Goal: Use online tool/utility: Utilize a website feature to perform a specific function

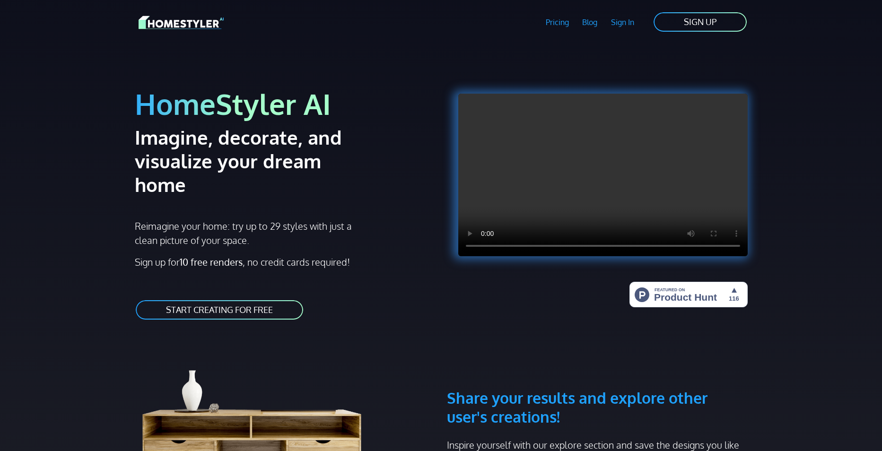
click at [251, 299] on link "START CREATING FOR FREE" at bounding box center [219, 309] width 169 height 21
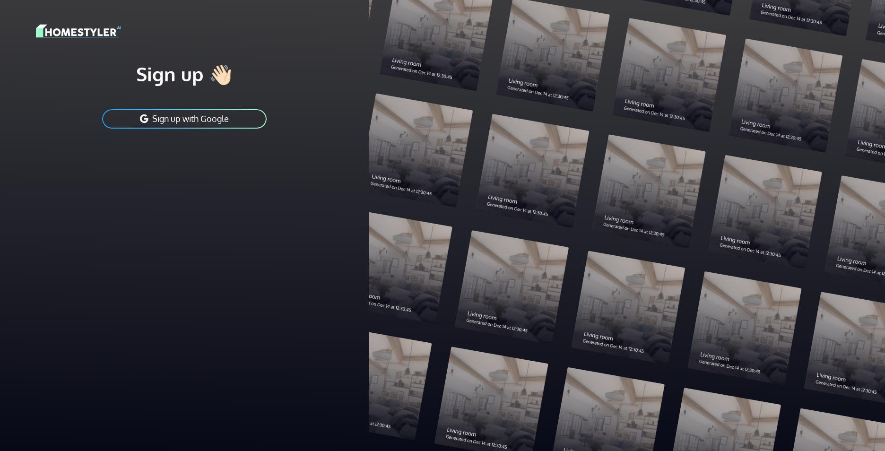
click at [228, 118] on button "Sign up with Google" at bounding box center [184, 118] width 166 height 21
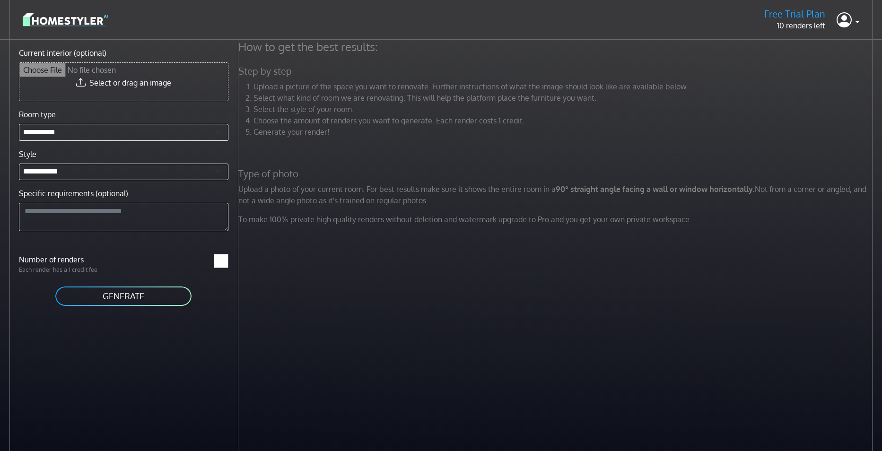
click at [139, 83] on input "Current interior (optional)" at bounding box center [123, 82] width 208 height 38
type input "**********"
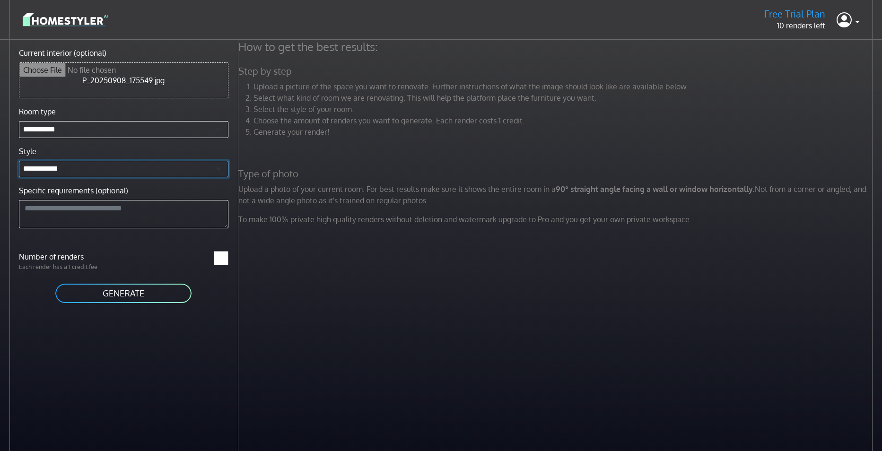
click at [79, 167] on select "**********" at bounding box center [123, 169] width 209 height 17
click at [322, 264] on div "How to get the best results: Step by step Upload a picture of the space you wan…" at bounding box center [559, 265] width 643 height 451
click at [130, 294] on button "GENERATE" at bounding box center [123, 293] width 138 height 21
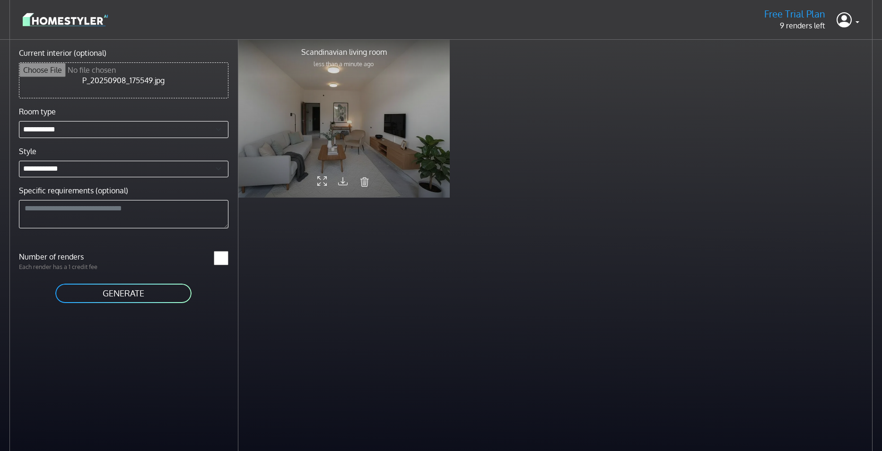
click at [346, 100] on div at bounding box center [344, 118] width 212 height 159
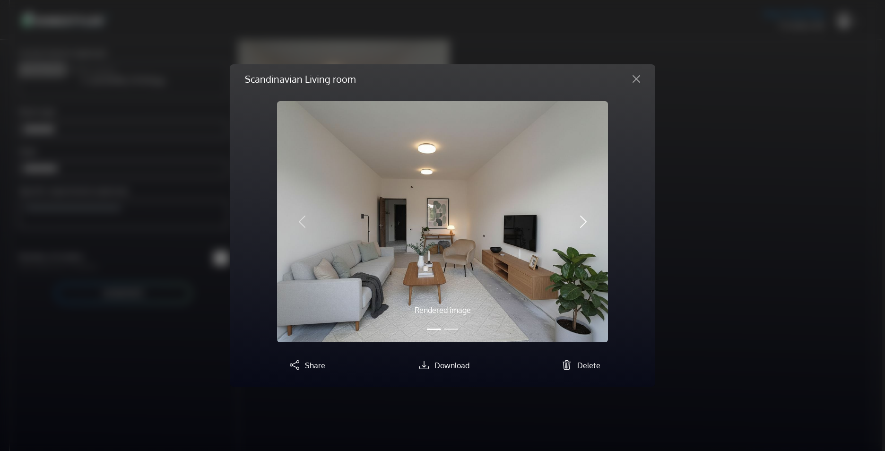
click at [589, 218] on span "button" at bounding box center [583, 221] width 15 height 15
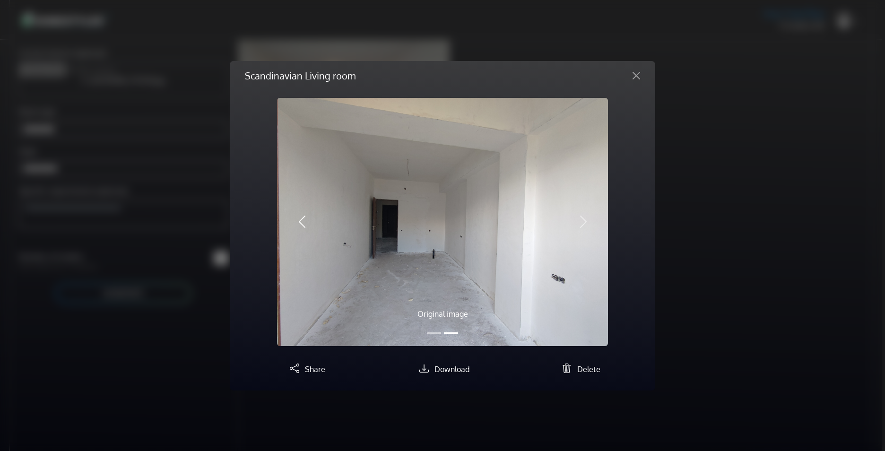
click at [307, 224] on span "button" at bounding box center [301, 221] width 15 height 15
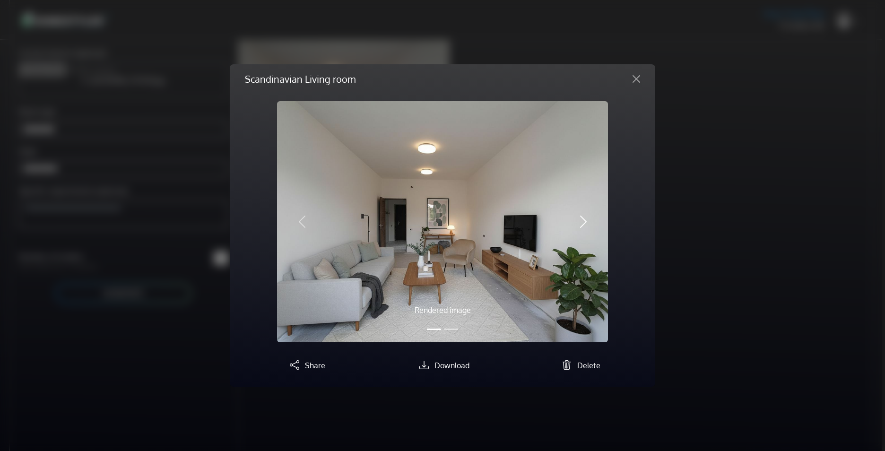
click at [588, 228] on span "button" at bounding box center [583, 221] width 15 height 15
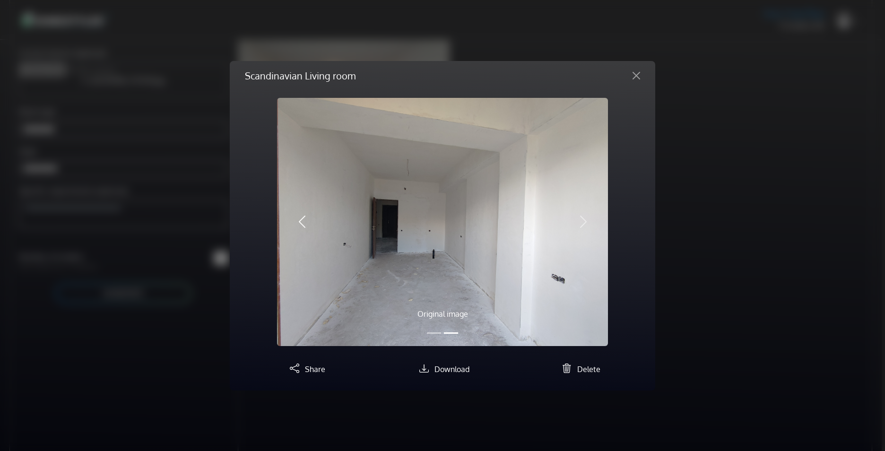
click at [304, 236] on button "Previous" at bounding box center [302, 222] width 50 height 248
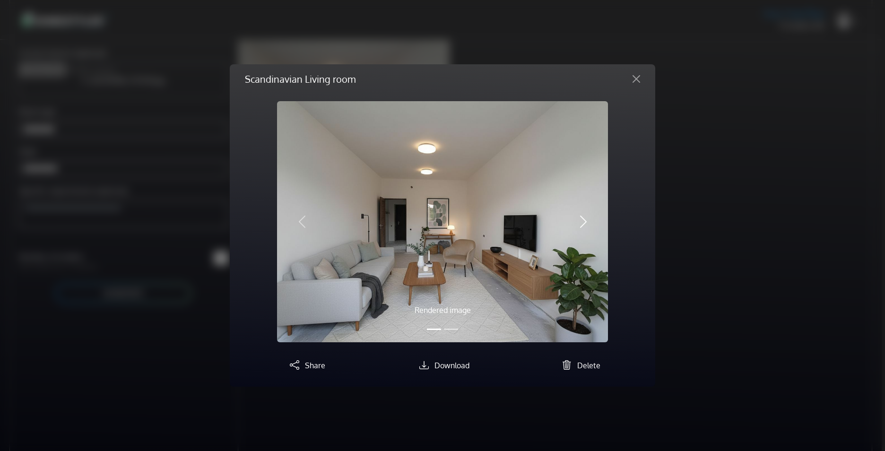
click at [583, 224] on span "button" at bounding box center [583, 221] width 15 height 15
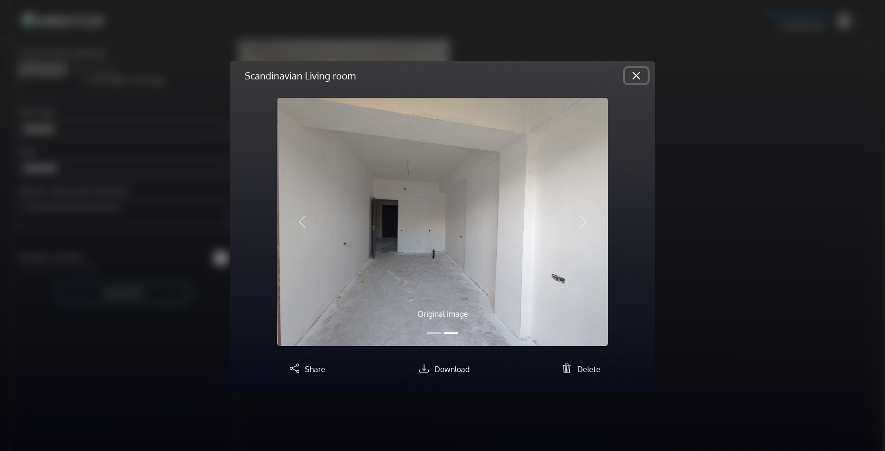
click at [638, 68] on button "Close" at bounding box center [636, 75] width 23 height 15
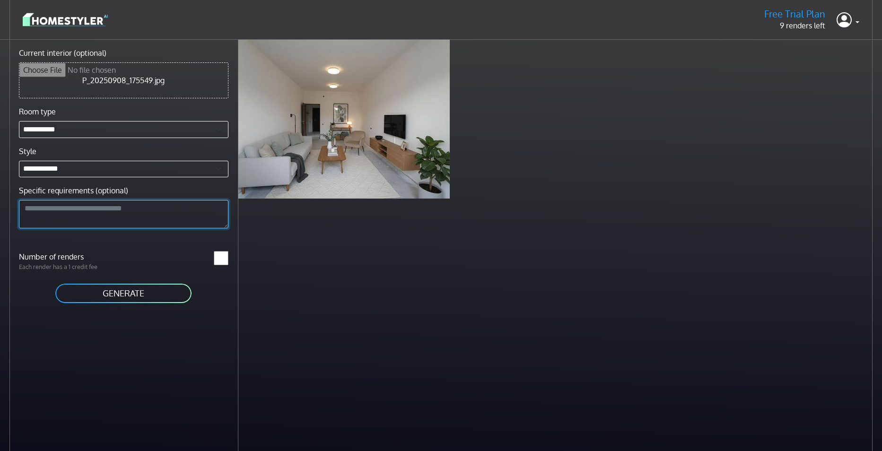
click at [107, 215] on textarea "Specific requirements (optional)" at bounding box center [123, 214] width 209 height 28
type textarea "**********"
click at [100, 295] on button "GENERATE" at bounding box center [123, 293] width 138 height 21
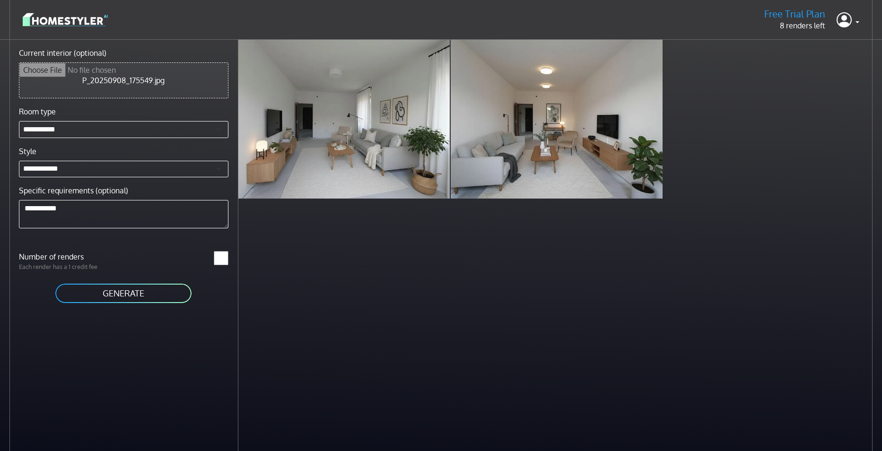
click at [138, 77] on input "Current interior (optional)" at bounding box center [123, 80] width 208 height 35
type input "**********"
drag, startPoint x: 214, startPoint y: 254, endPoint x: 194, endPoint y: 251, distance: 20.2
click at [200, 254] on div "*" at bounding box center [178, 261] width 110 height 20
click at [148, 296] on button "GENERATE" at bounding box center [123, 293] width 138 height 21
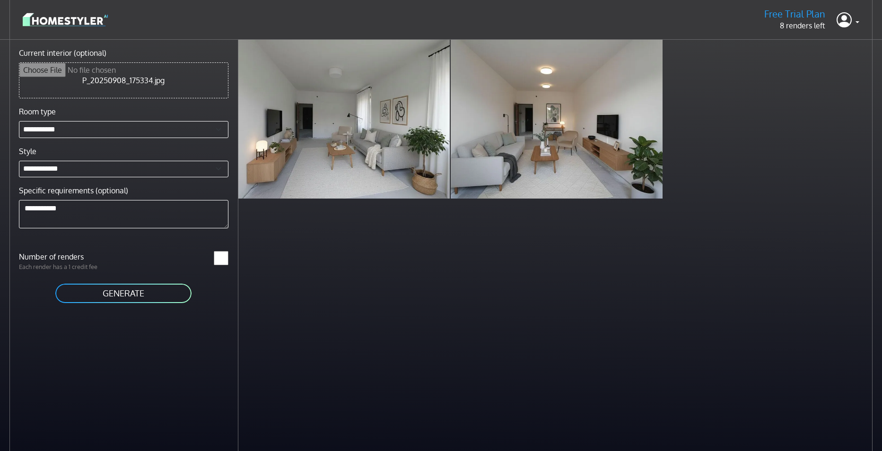
type input "*"
drag, startPoint x: 75, startPoint y: 206, endPoint x: -2, endPoint y: 206, distance: 76.6
click at [0, 206] on html "**********" at bounding box center [441, 245] width 882 height 491
click at [130, 211] on textarea "Specific requirements (optional)" at bounding box center [123, 214] width 209 height 28
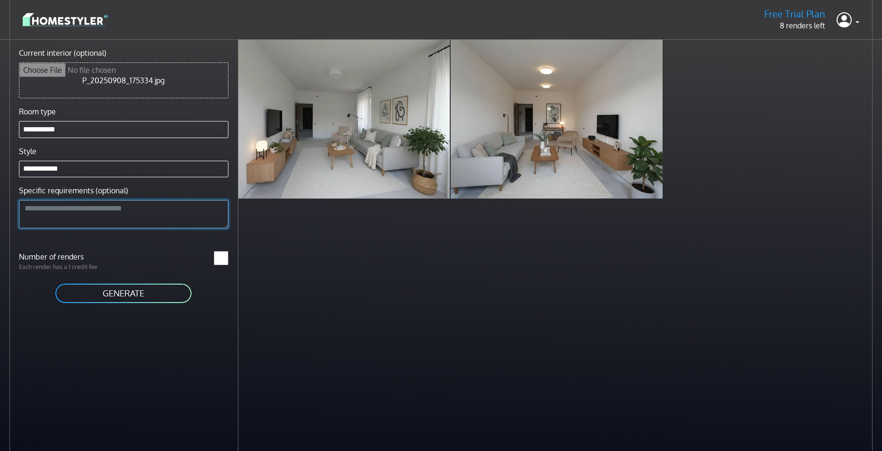
paste textarea "********"
type textarea "********"
click at [123, 288] on button "GENERATE" at bounding box center [123, 293] width 138 height 21
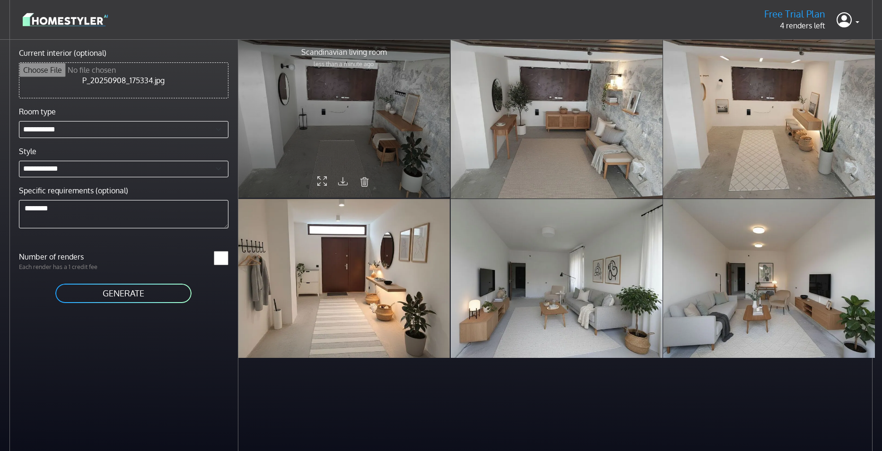
click at [381, 82] on div at bounding box center [344, 118] width 212 height 159
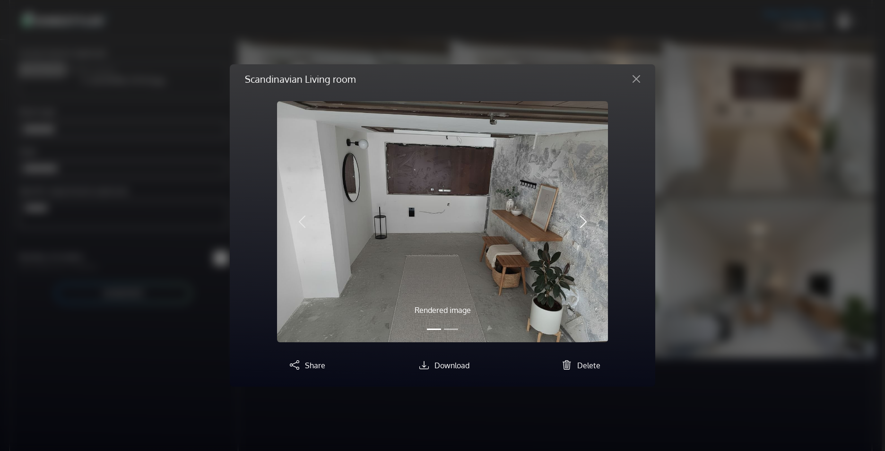
click at [590, 226] on span "button" at bounding box center [583, 221] width 15 height 15
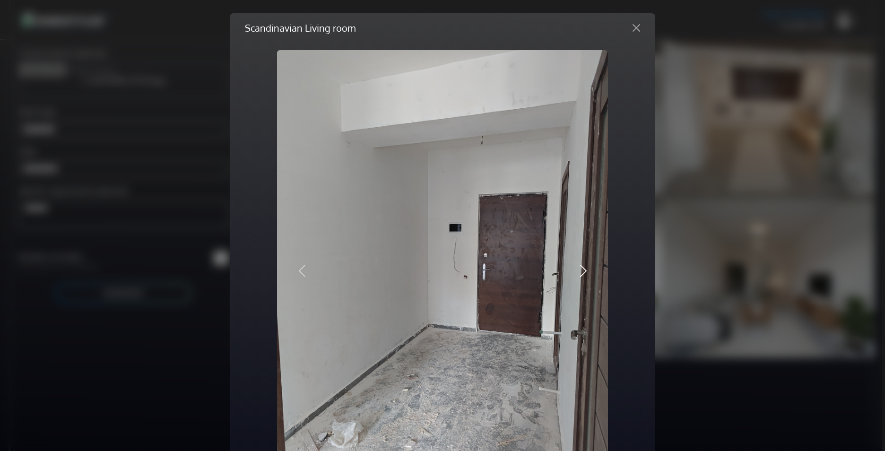
click at [590, 226] on button "Next" at bounding box center [583, 270] width 50 height 441
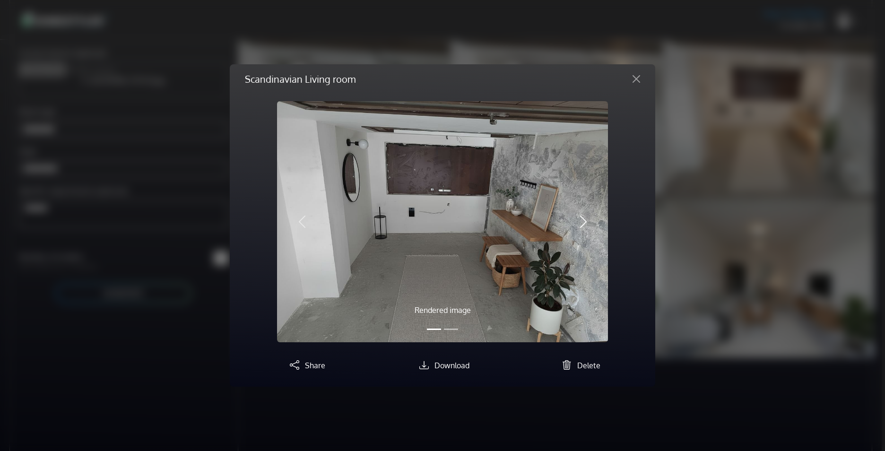
click at [593, 235] on button "Next" at bounding box center [583, 222] width 50 height 242
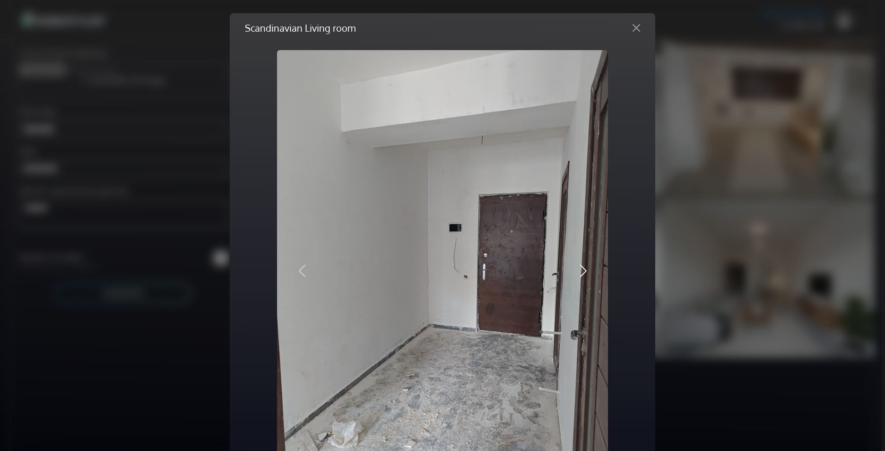
click at [593, 235] on button "Next" at bounding box center [583, 270] width 50 height 441
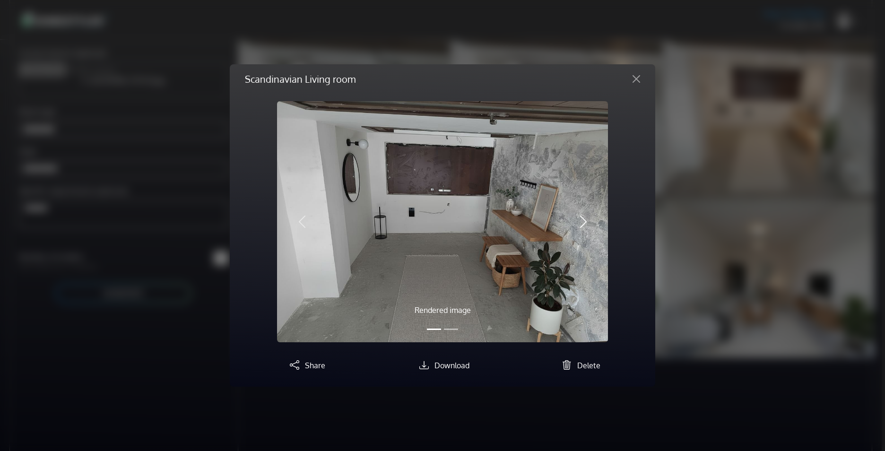
click at [593, 235] on button "Next" at bounding box center [583, 222] width 50 height 242
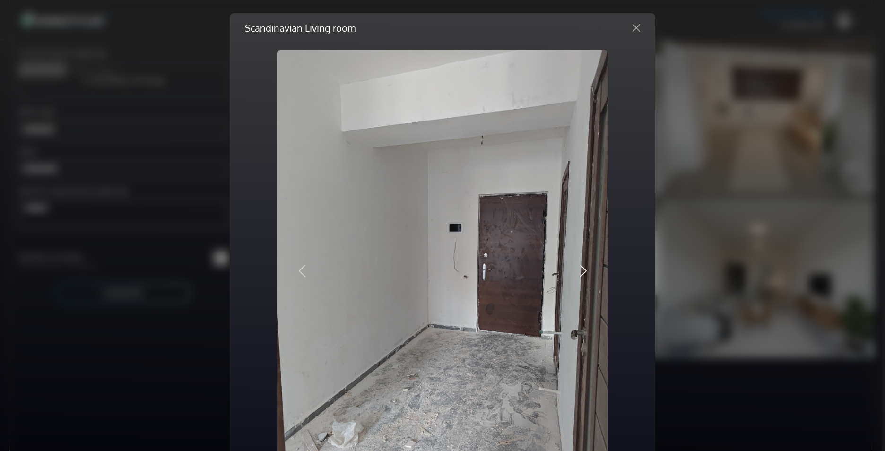
click at [593, 235] on button "Next" at bounding box center [583, 270] width 50 height 441
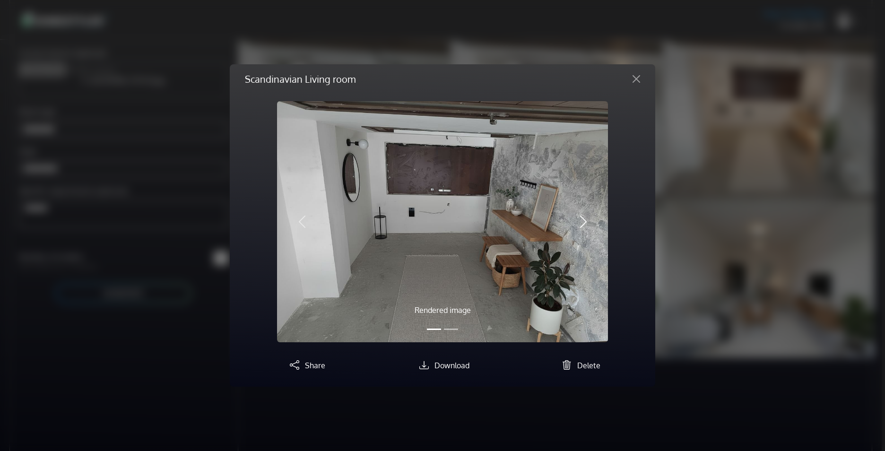
click at [593, 235] on button "Next" at bounding box center [583, 222] width 50 height 242
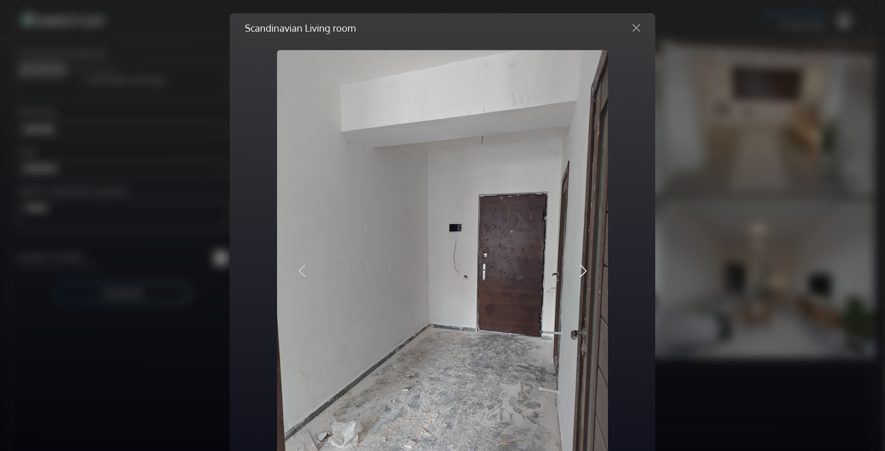
click at [593, 235] on button "Next" at bounding box center [583, 270] width 50 height 441
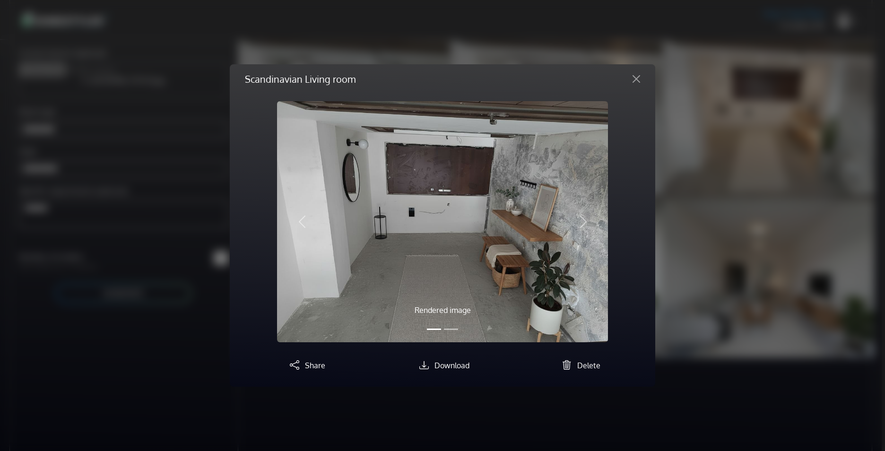
click at [705, 237] on div "Scandinavian Living room Rendered image Original image Previous Next Share Down…" at bounding box center [442, 225] width 885 height 451
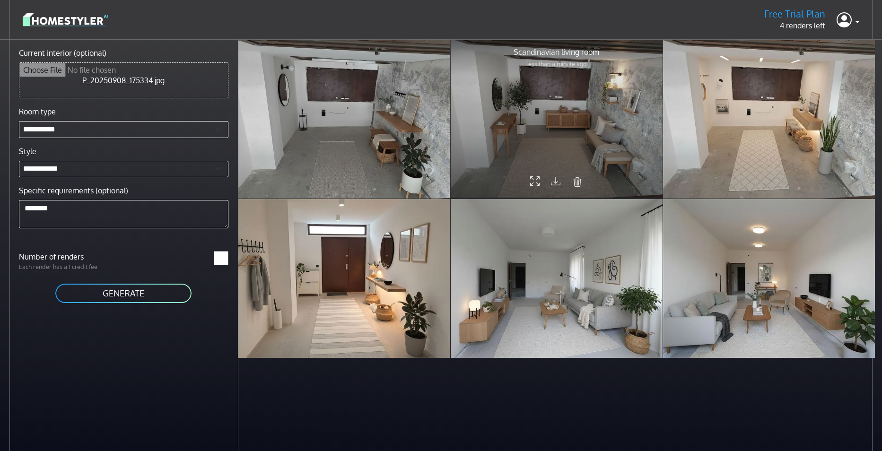
click at [537, 73] on div at bounding box center [556, 118] width 212 height 159
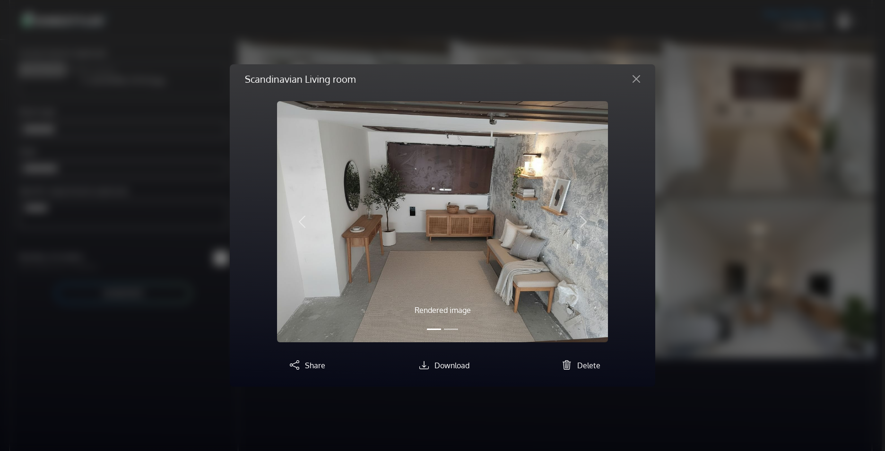
click at [745, 211] on div "Scandinavian Living room Rendered image Original image Previous Next Share Down…" at bounding box center [442, 225] width 885 height 451
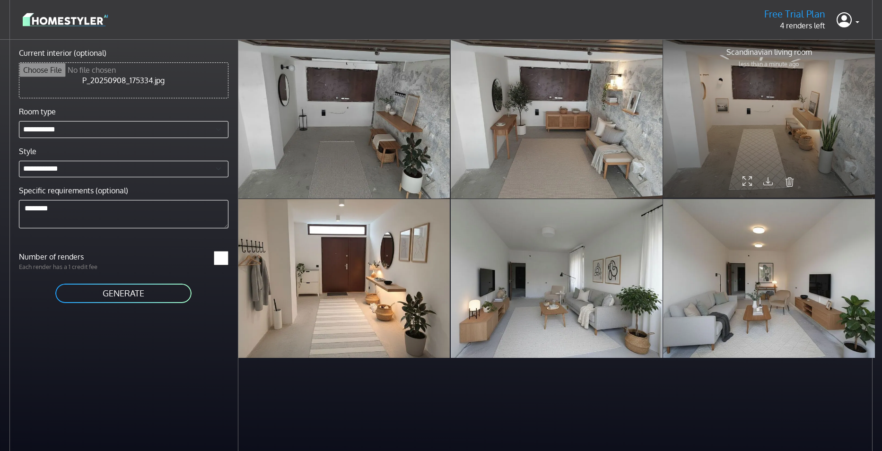
click at [734, 114] on div at bounding box center [769, 118] width 212 height 159
